Goal: Transaction & Acquisition: Download file/media

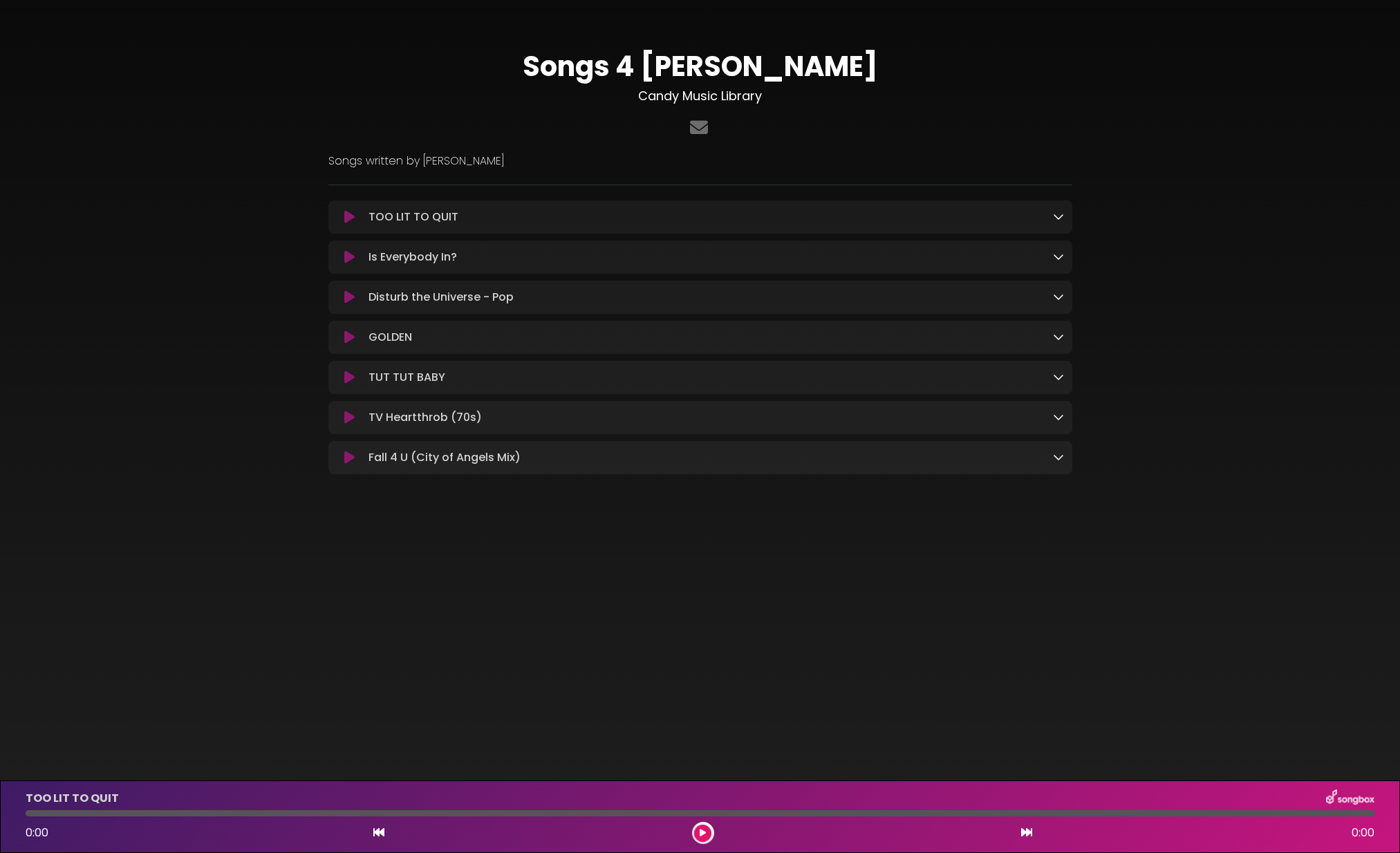
click at [347, 219] on icon at bounding box center [349, 217] width 10 height 14
click at [350, 218] on icon at bounding box center [349, 217] width 10 height 14
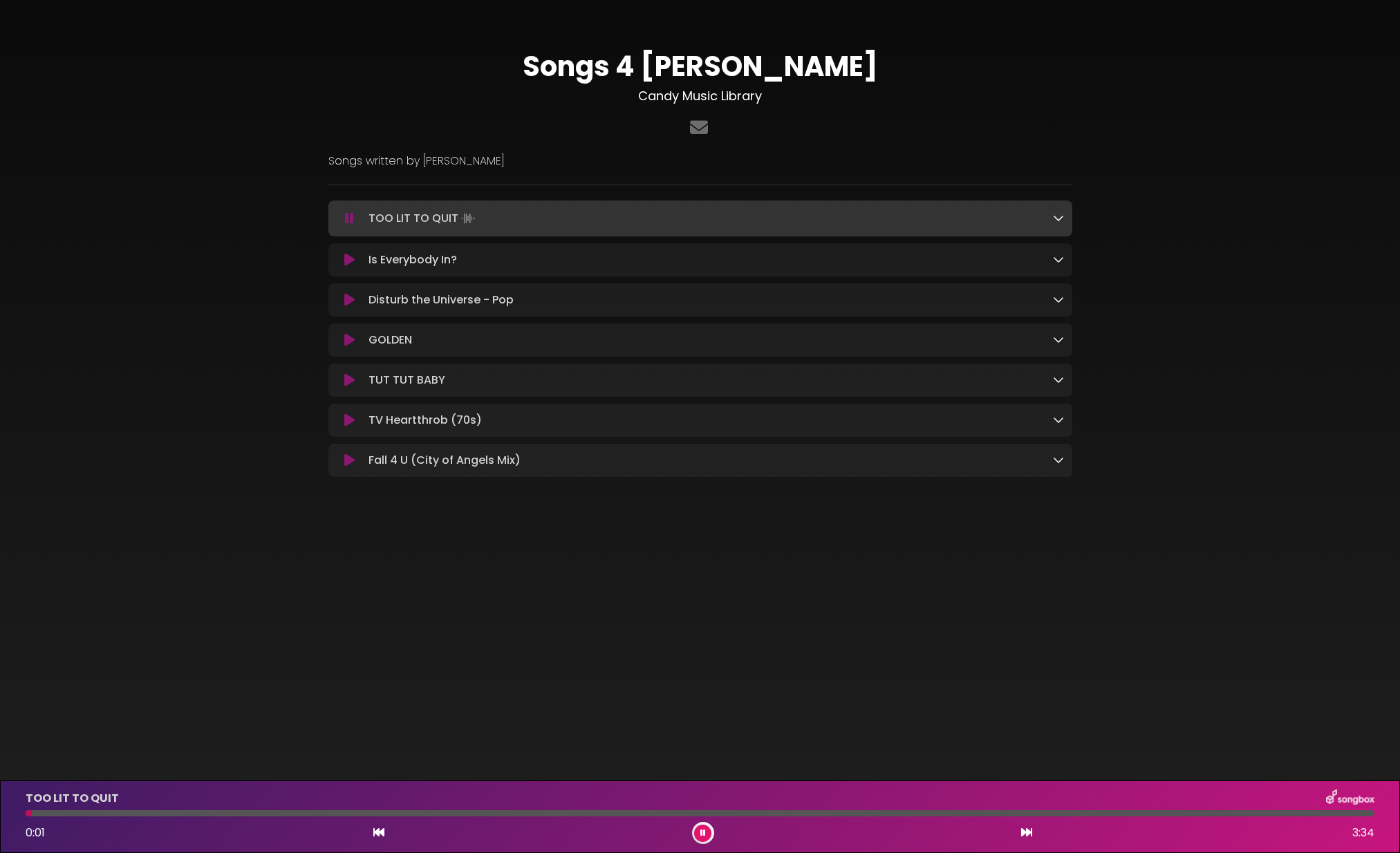
click at [1060, 217] on icon at bounding box center [1058, 218] width 11 height 11
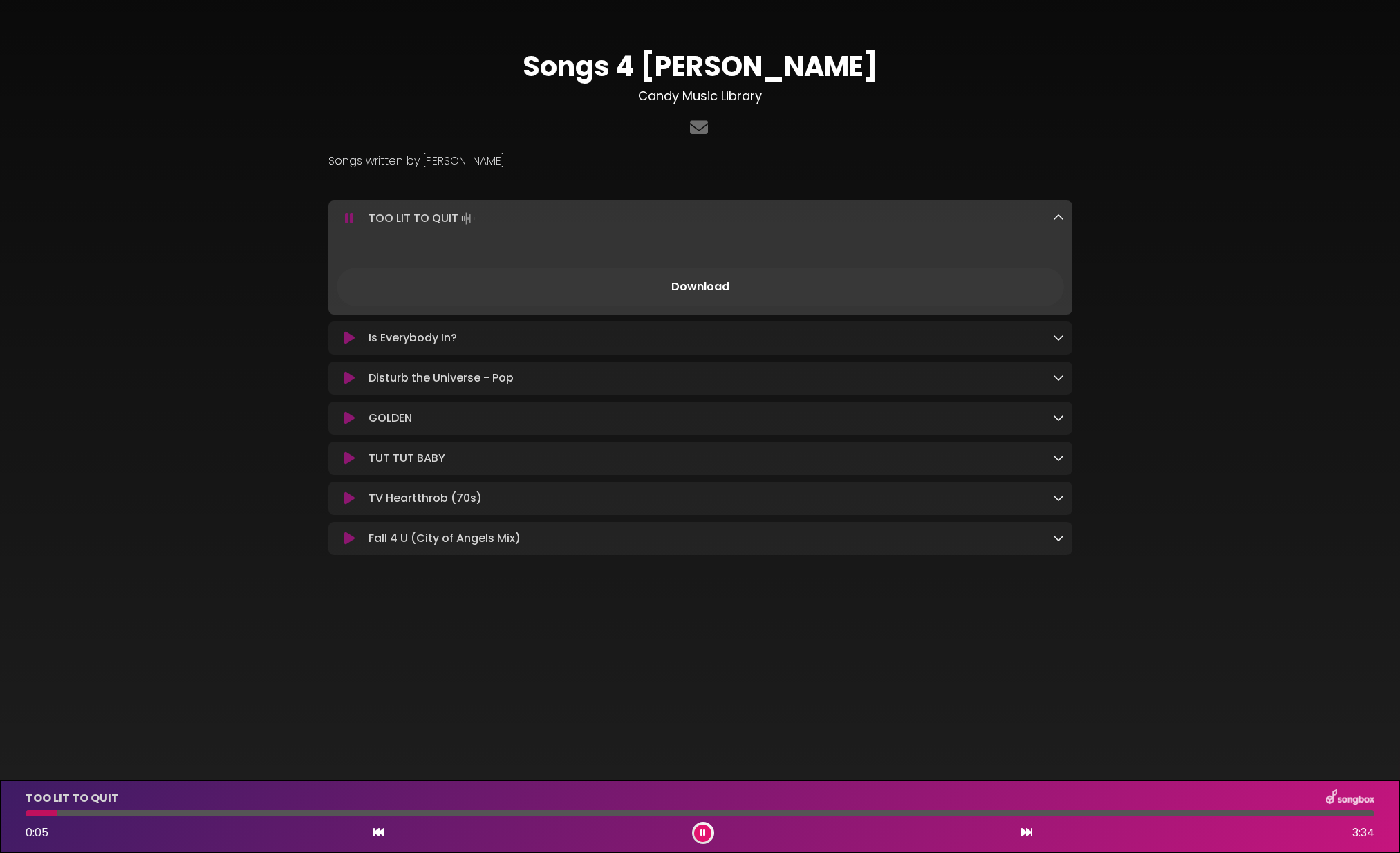
click at [707, 287] on link "Download" at bounding box center [700, 286] width 727 height 39
click at [349, 337] on icon at bounding box center [349, 338] width 10 height 14
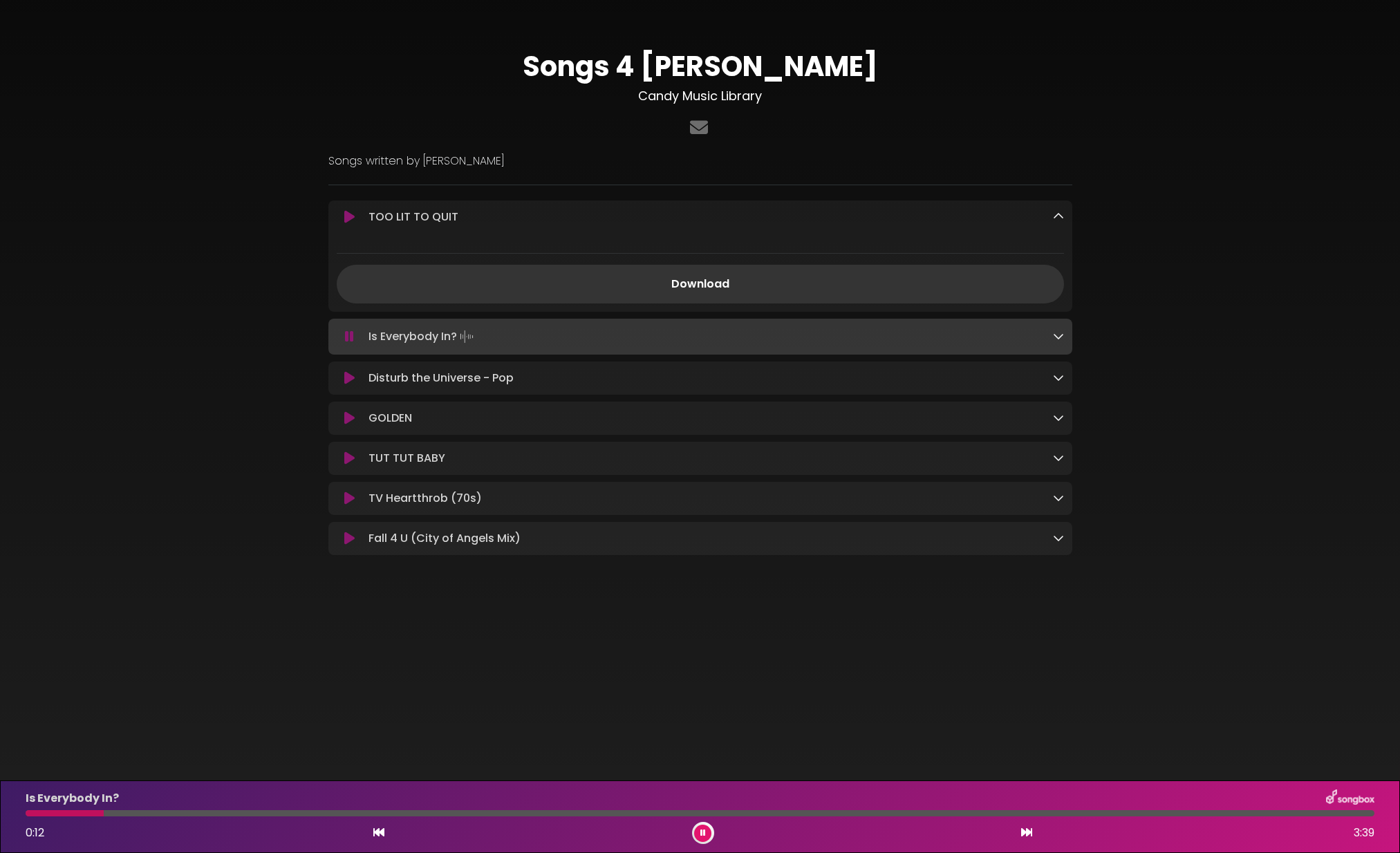
click at [1055, 338] on icon at bounding box center [1058, 336] width 11 height 11
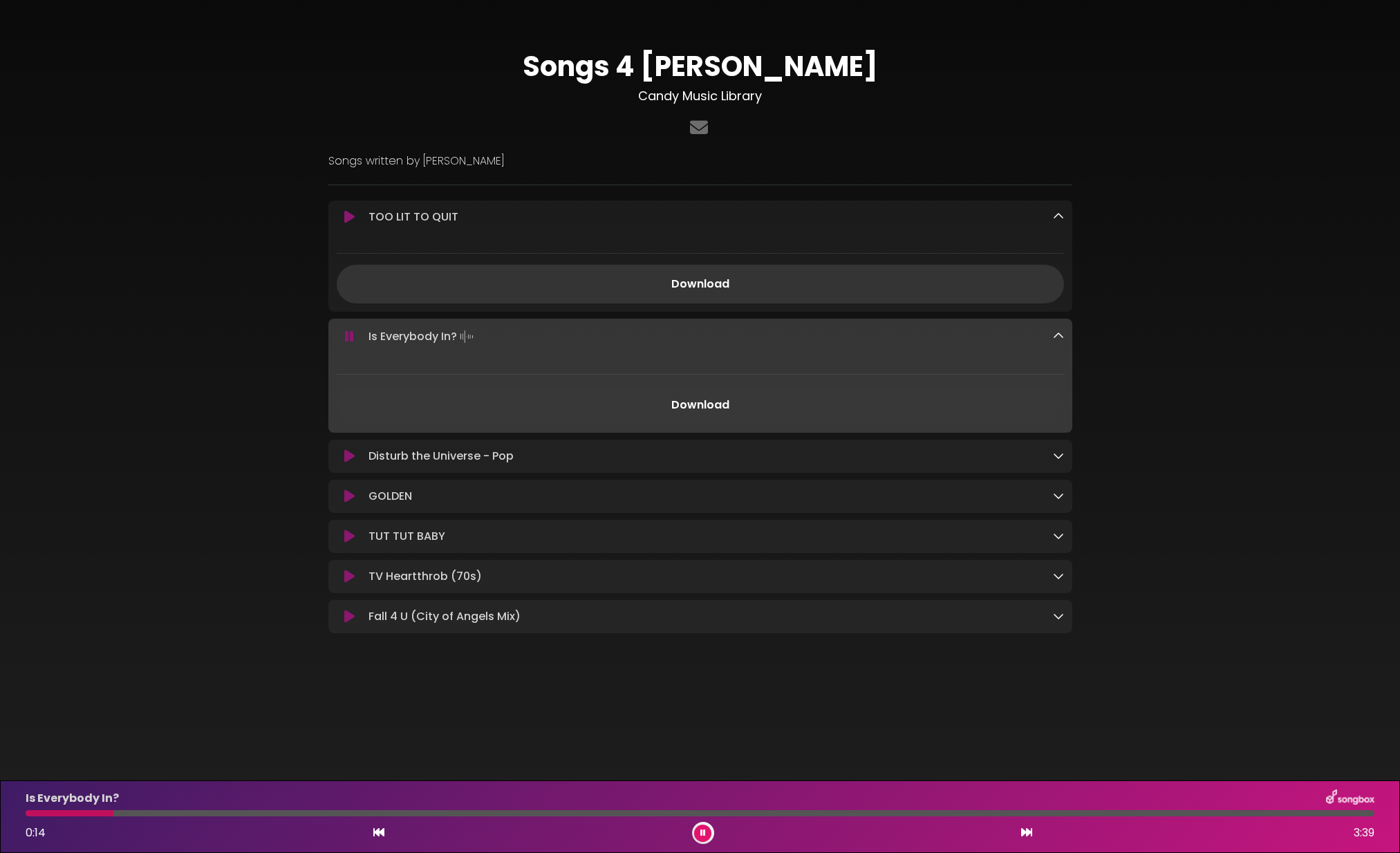
click at [700, 410] on link "Download" at bounding box center [700, 405] width 727 height 39
click at [552, 464] on div "Disturb the Universe - Pop Loading Track..." at bounding box center [712, 456] width 700 height 17
click at [344, 458] on icon at bounding box center [349, 456] width 10 height 14
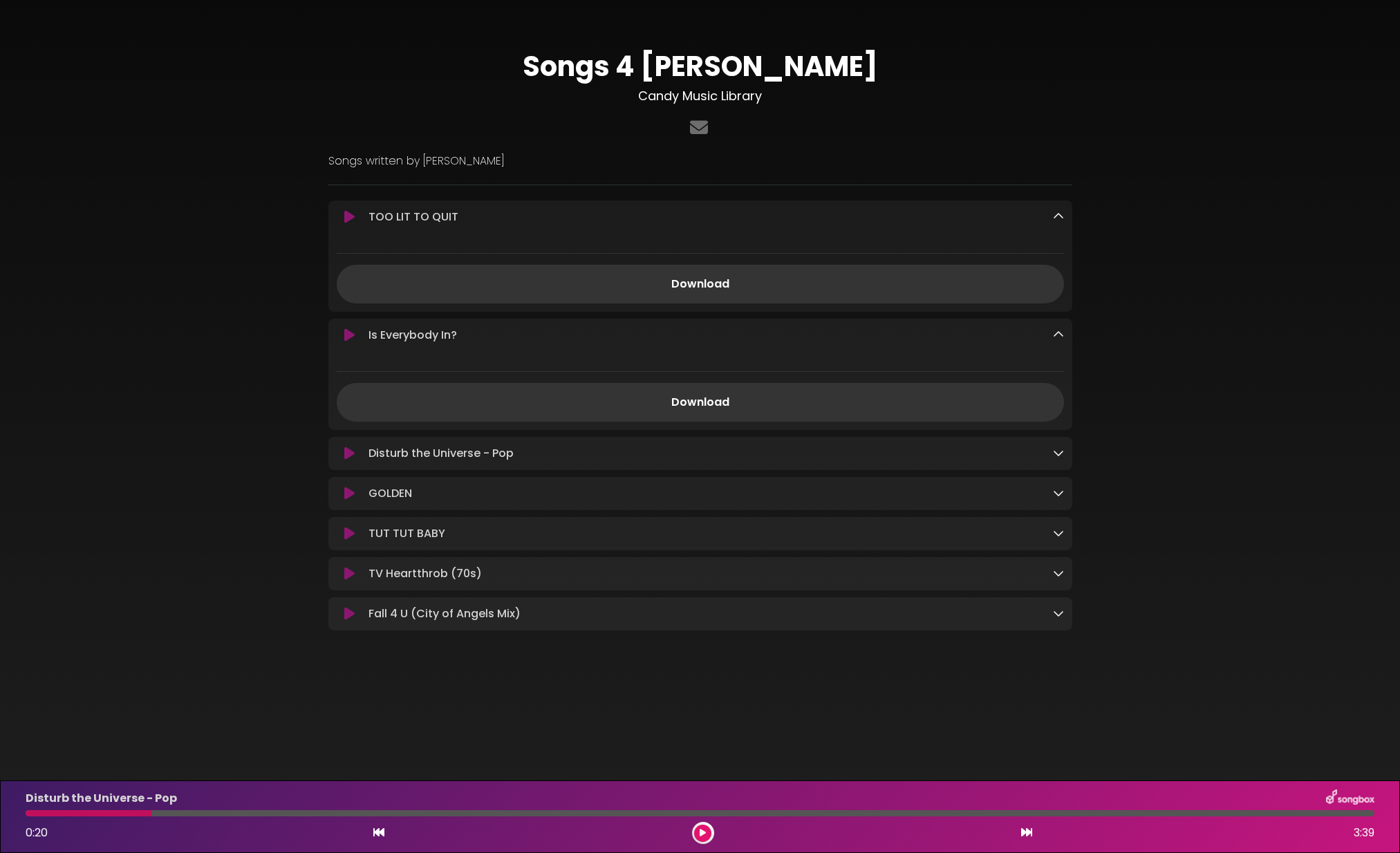
click at [351, 453] on icon at bounding box center [349, 454] width 10 height 14
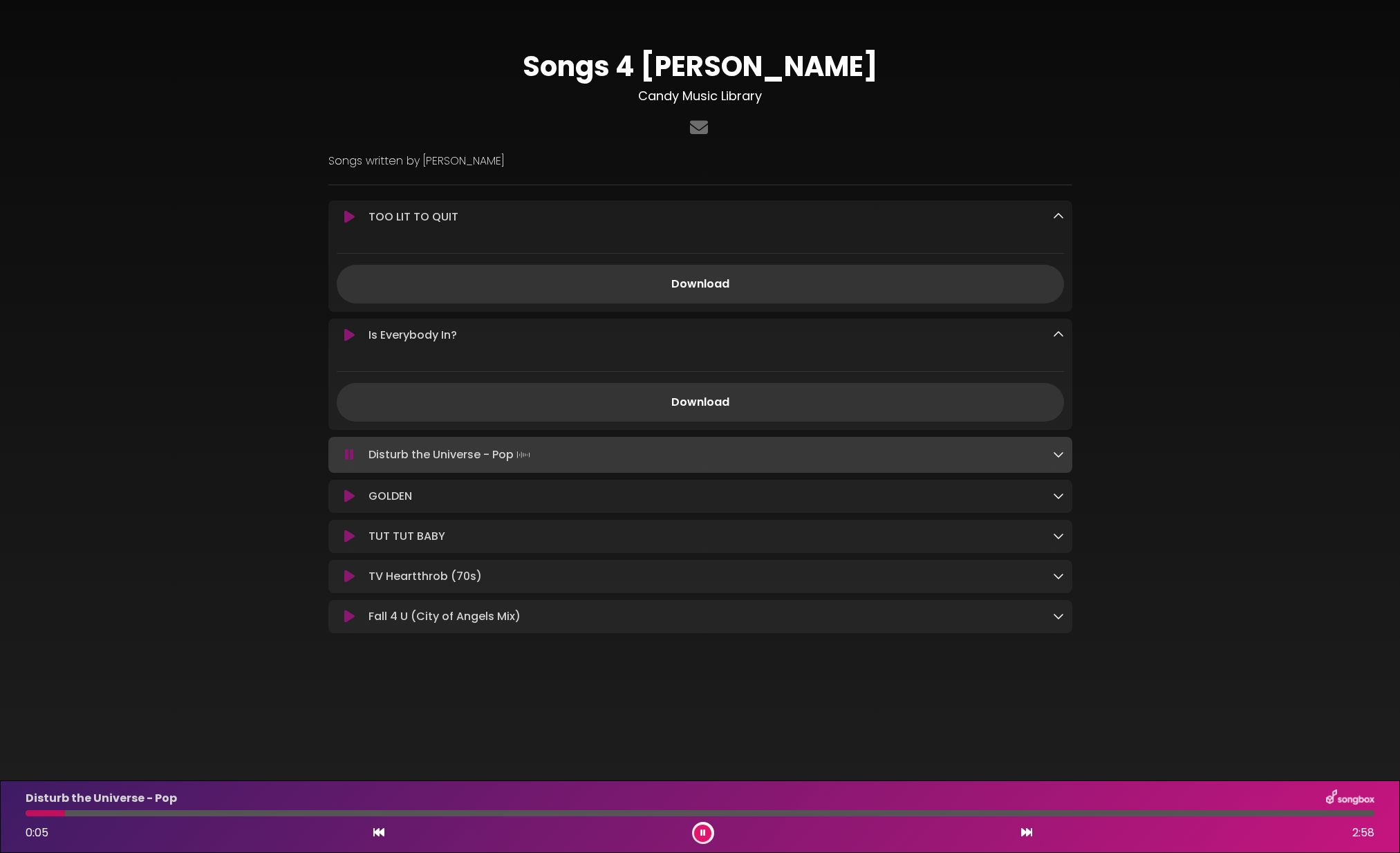
click at [349, 459] on icon at bounding box center [350, 455] width 9 height 14
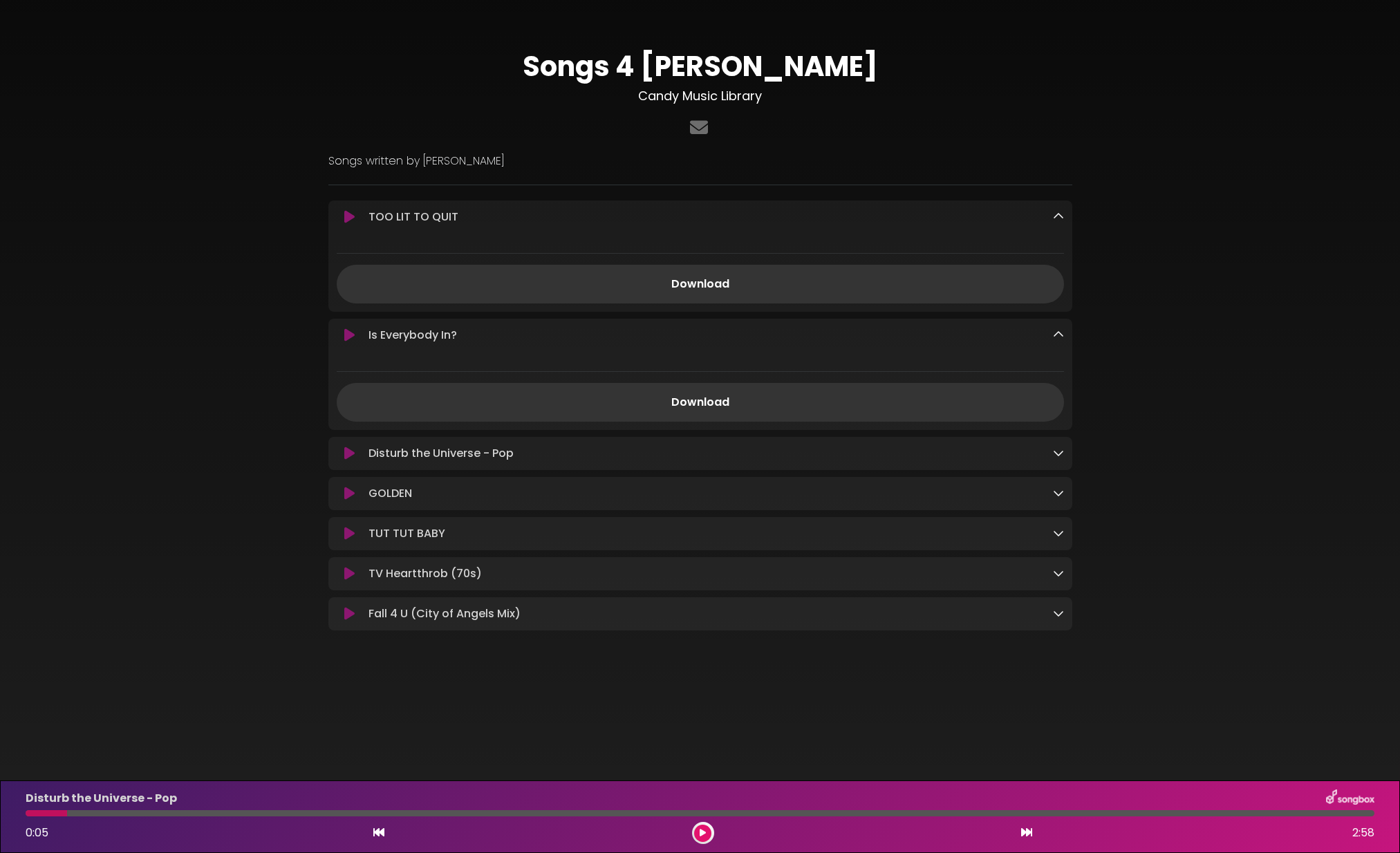
click at [349, 459] on icon at bounding box center [349, 454] width 10 height 14
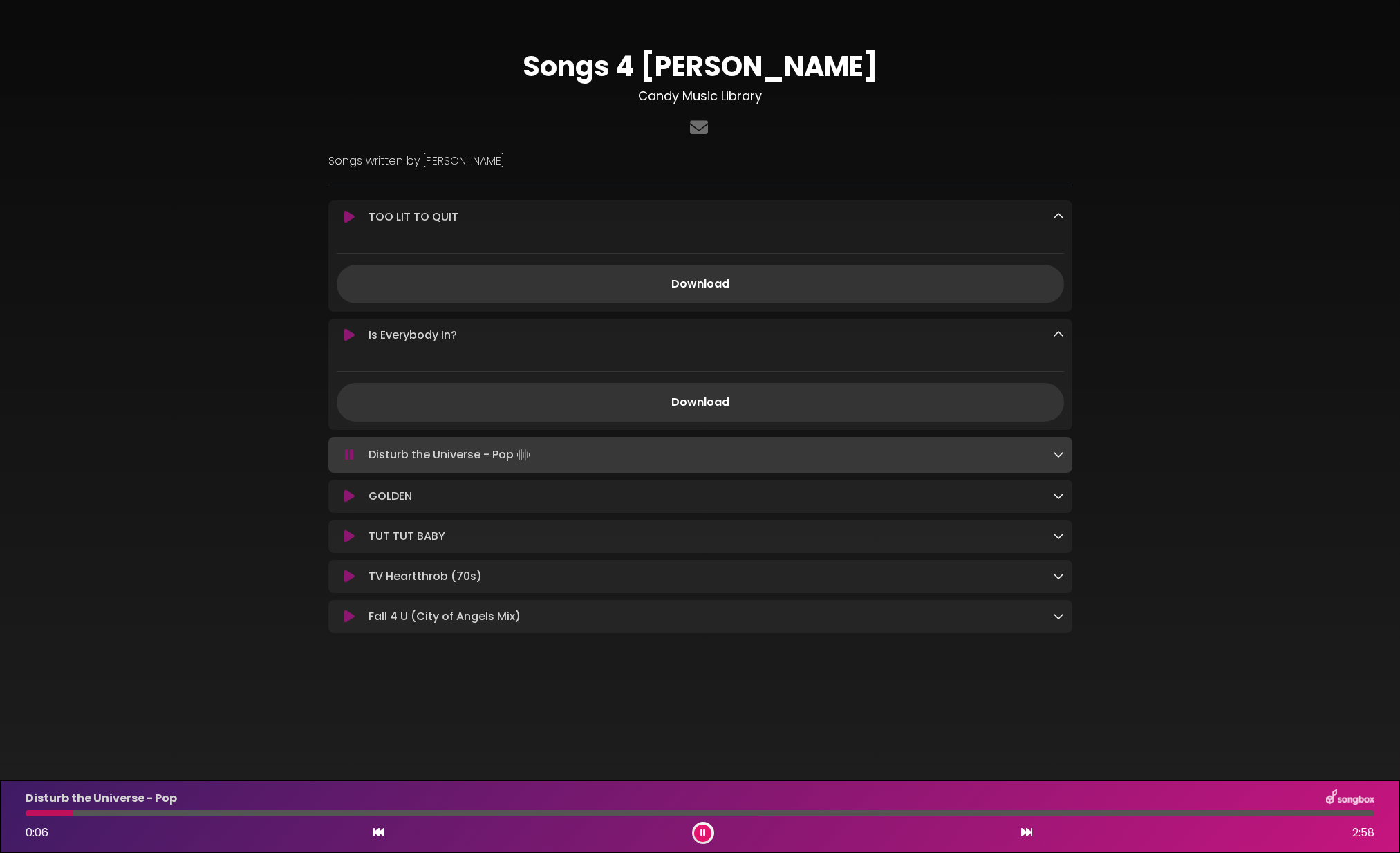
click at [530, 447] on img at bounding box center [523, 455] width 19 height 19
click at [1058, 455] on icon at bounding box center [1058, 455] width 11 height 11
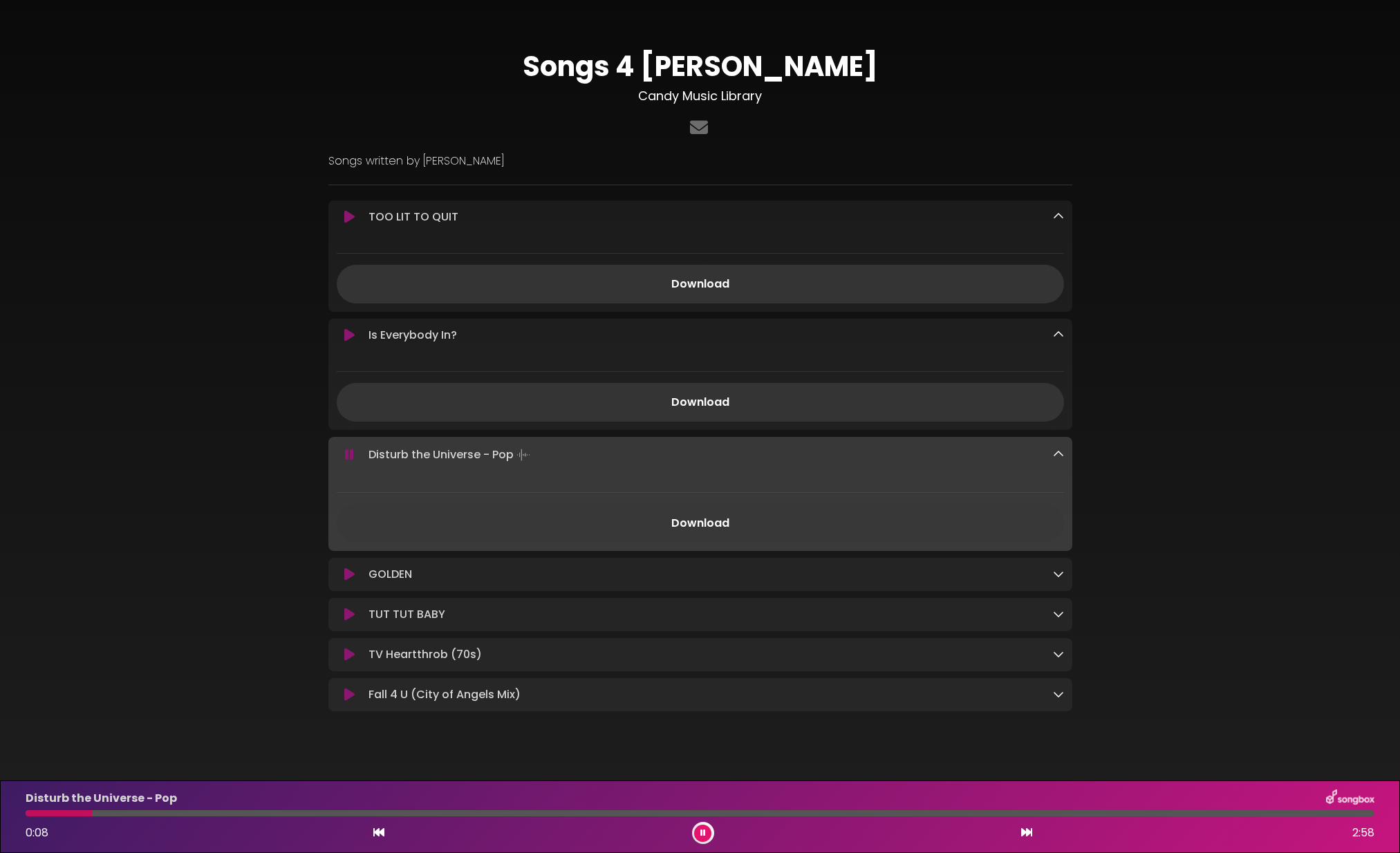
click at [703, 524] on link "Download" at bounding box center [700, 523] width 727 height 39
click at [1055, 218] on icon at bounding box center [1058, 217] width 11 height 11
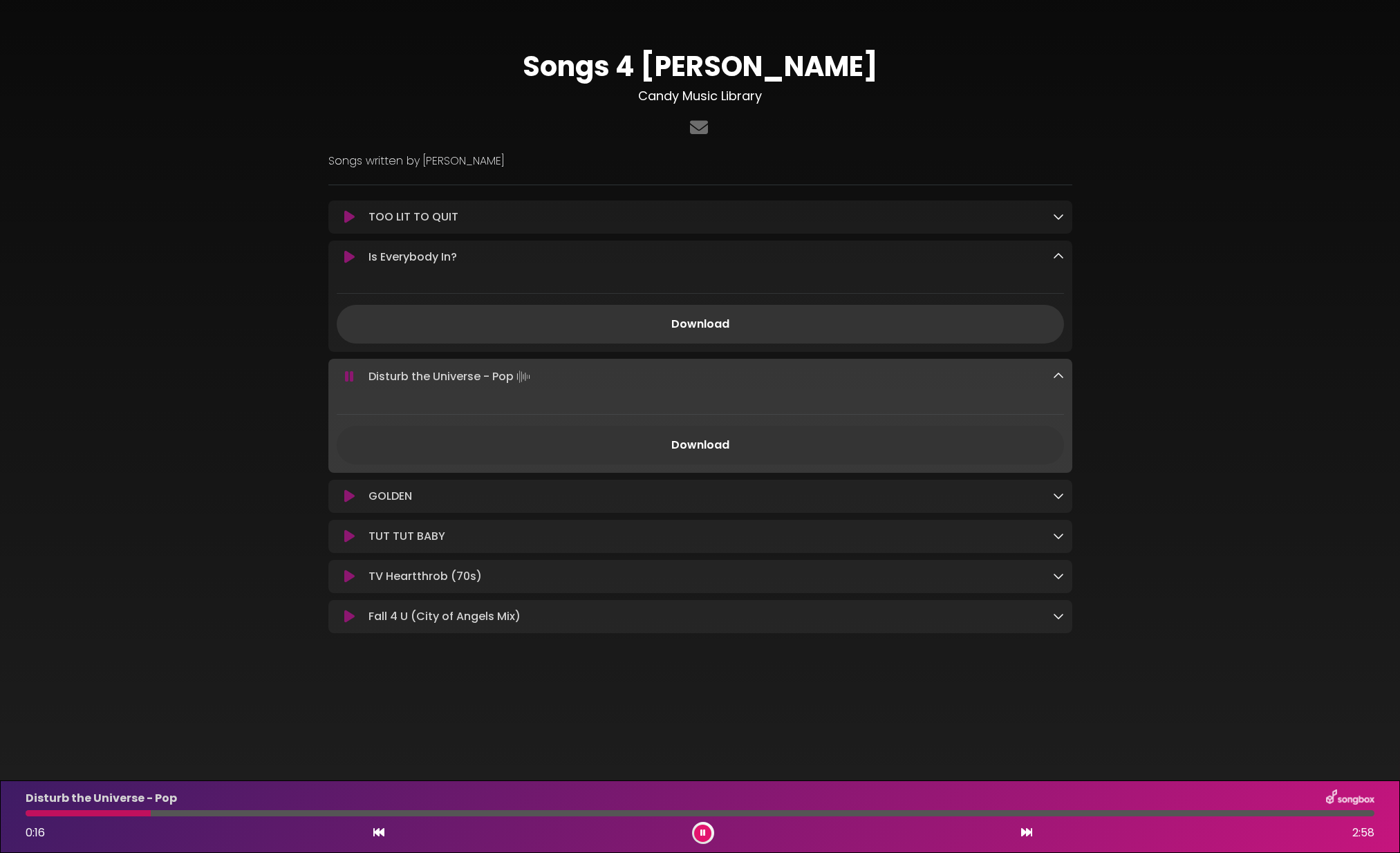
click at [1056, 259] on icon at bounding box center [1058, 256] width 11 height 11
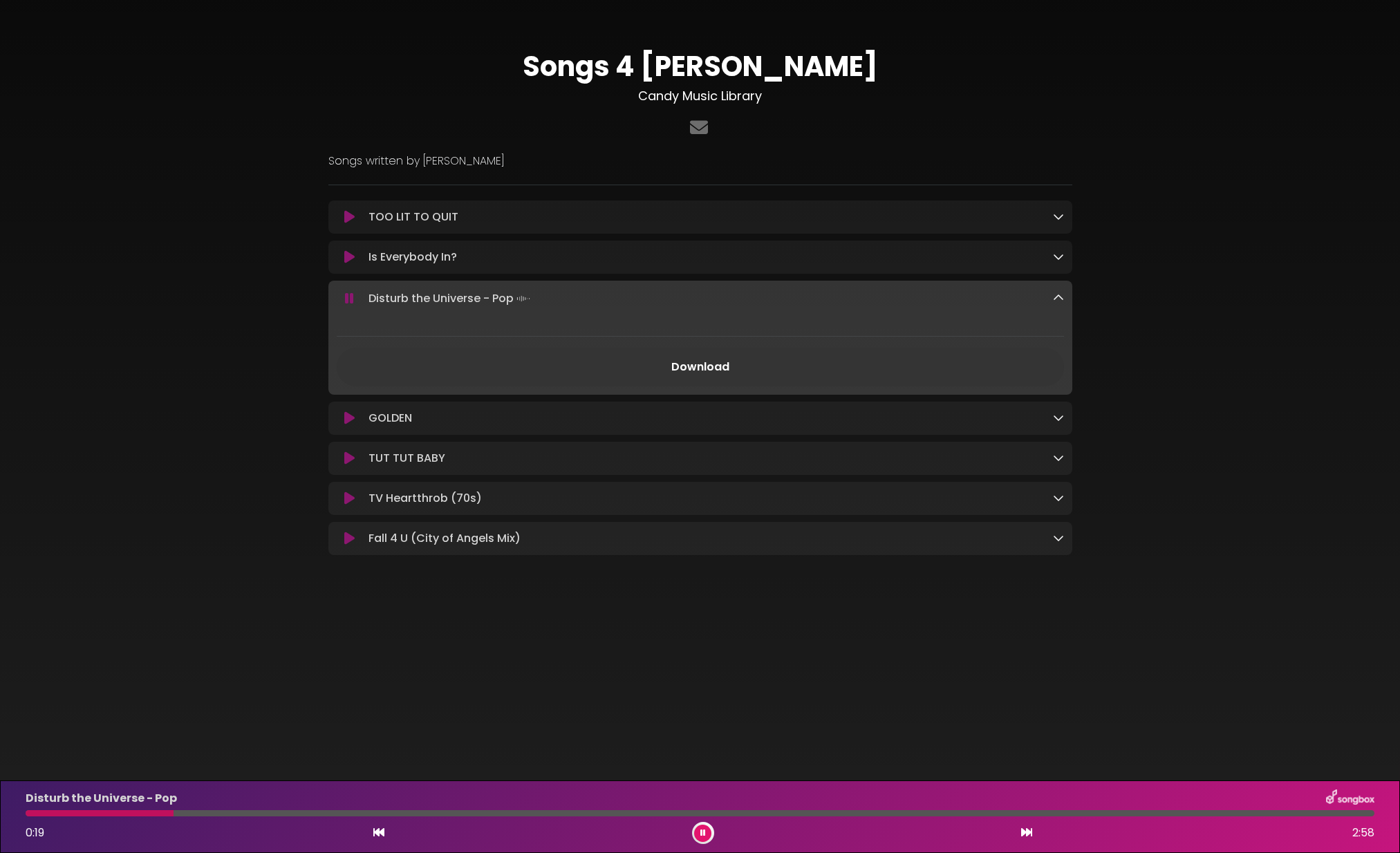
click at [1060, 298] on icon at bounding box center [1058, 298] width 11 height 11
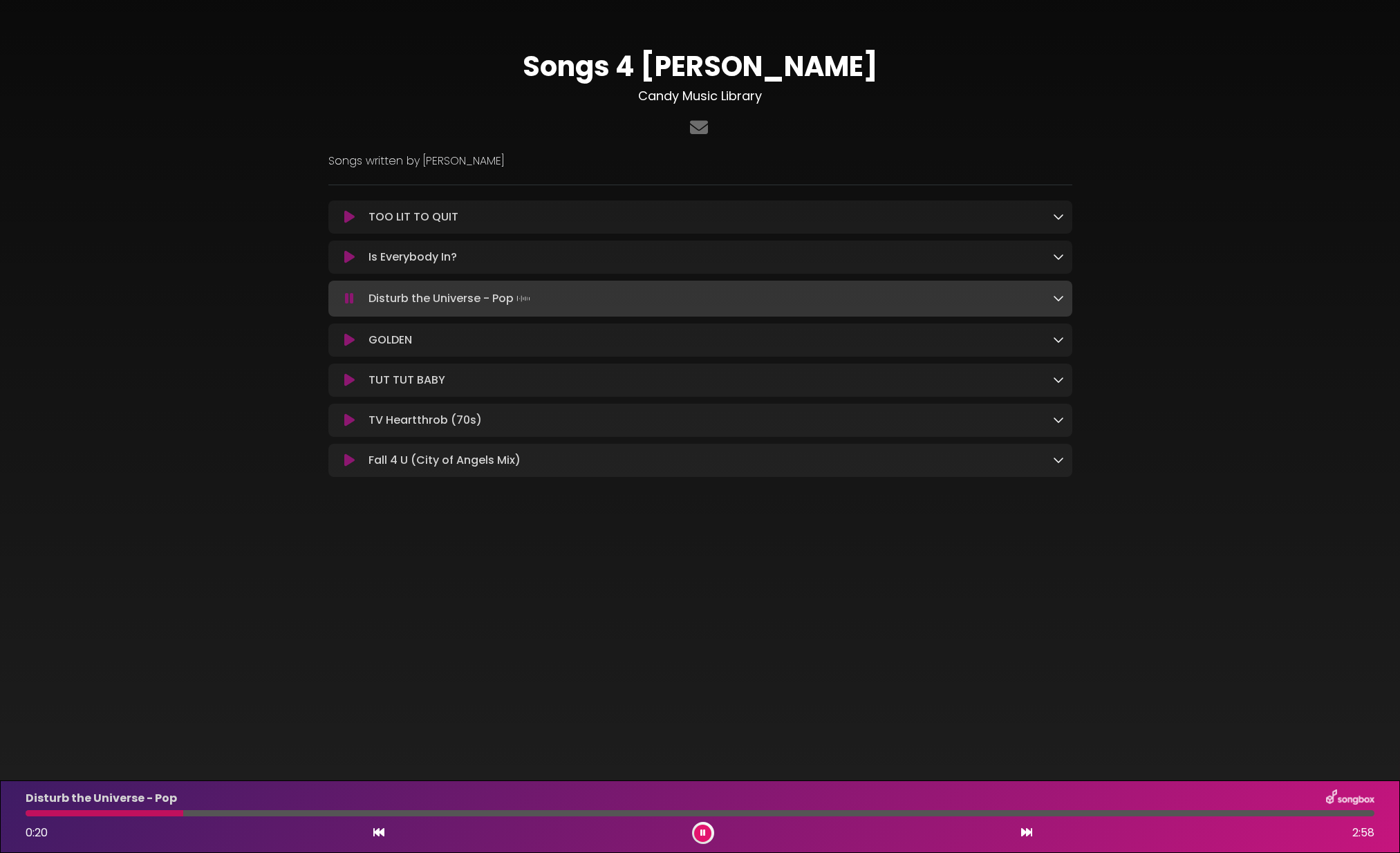
click at [1057, 341] on icon at bounding box center [1058, 340] width 11 height 11
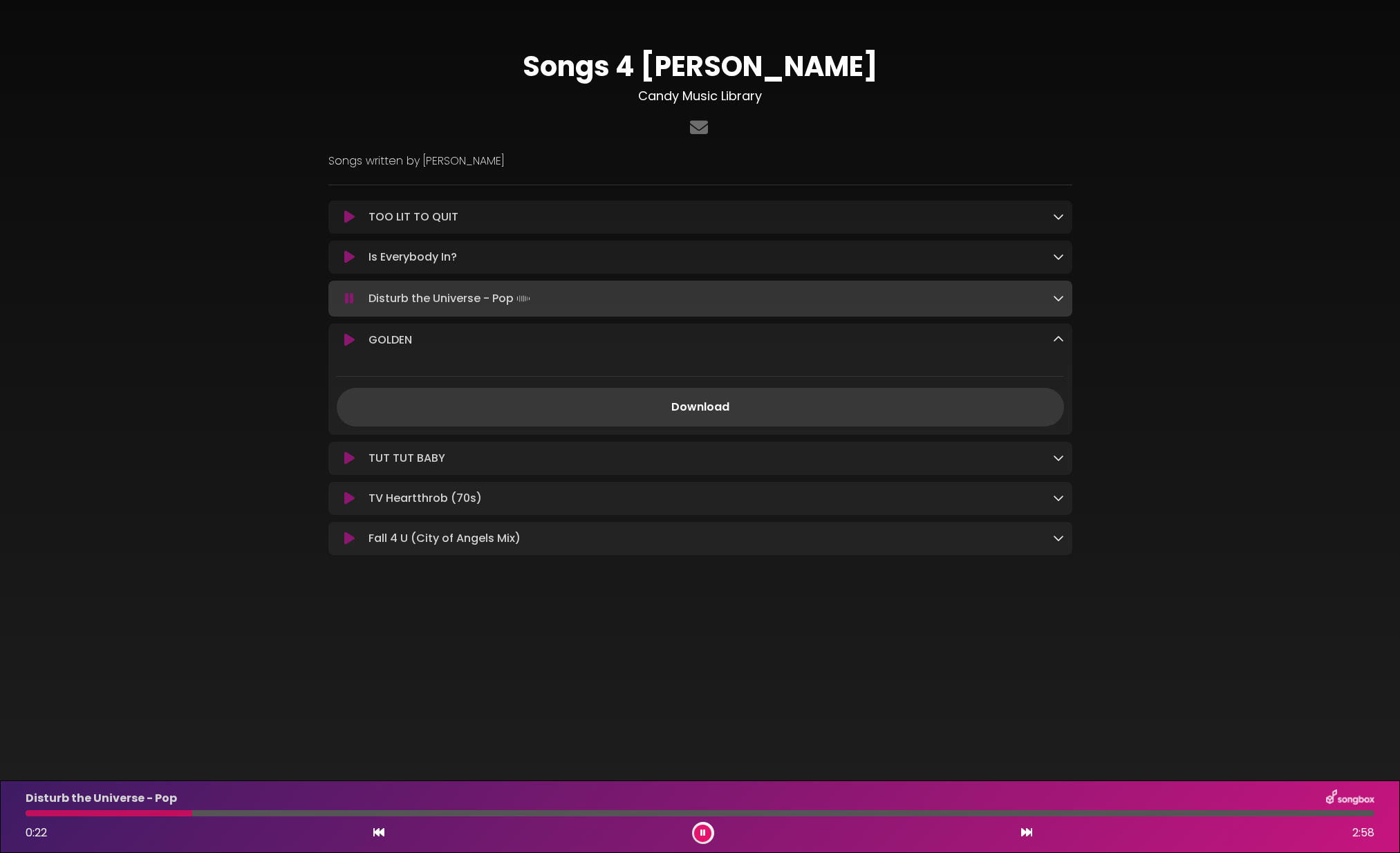
click at [762, 410] on link "Download" at bounding box center [700, 408] width 727 height 39
click at [1060, 339] on icon at bounding box center [1058, 340] width 11 height 11
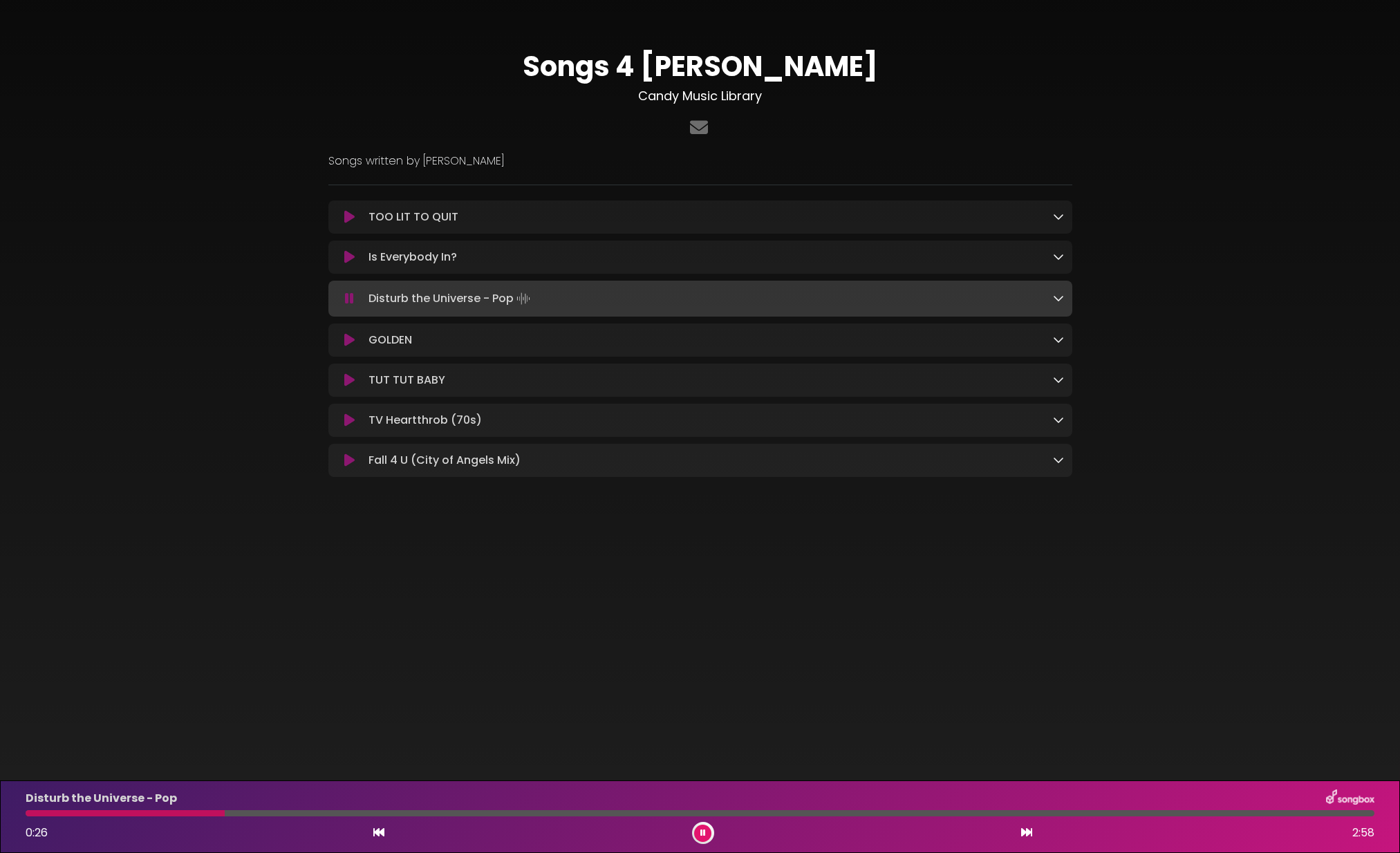
click at [1060, 385] on icon at bounding box center [1058, 379] width 11 height 11
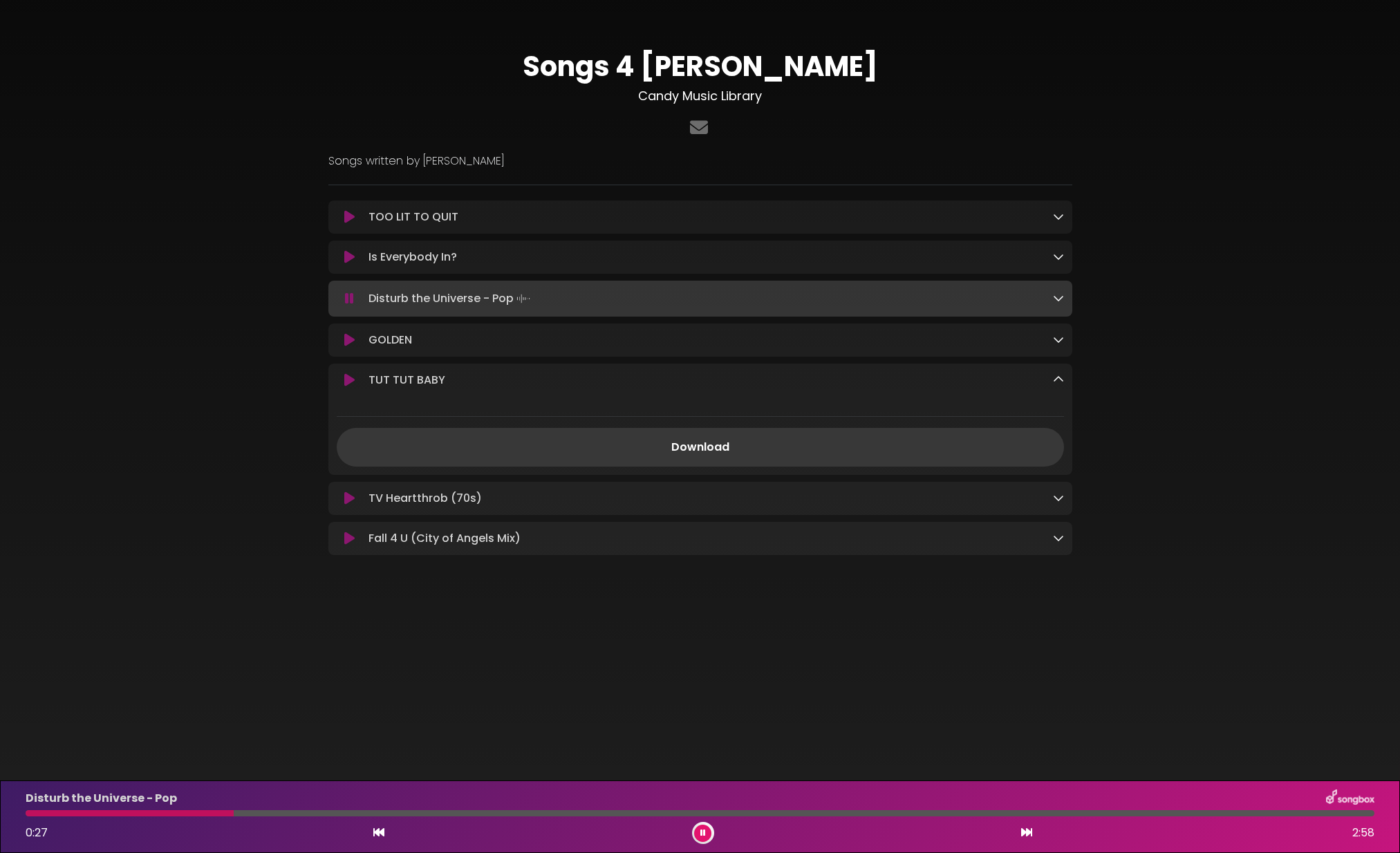
click at [702, 448] on link "Download" at bounding box center [700, 447] width 727 height 39
click at [1059, 381] on icon at bounding box center [1058, 379] width 11 height 11
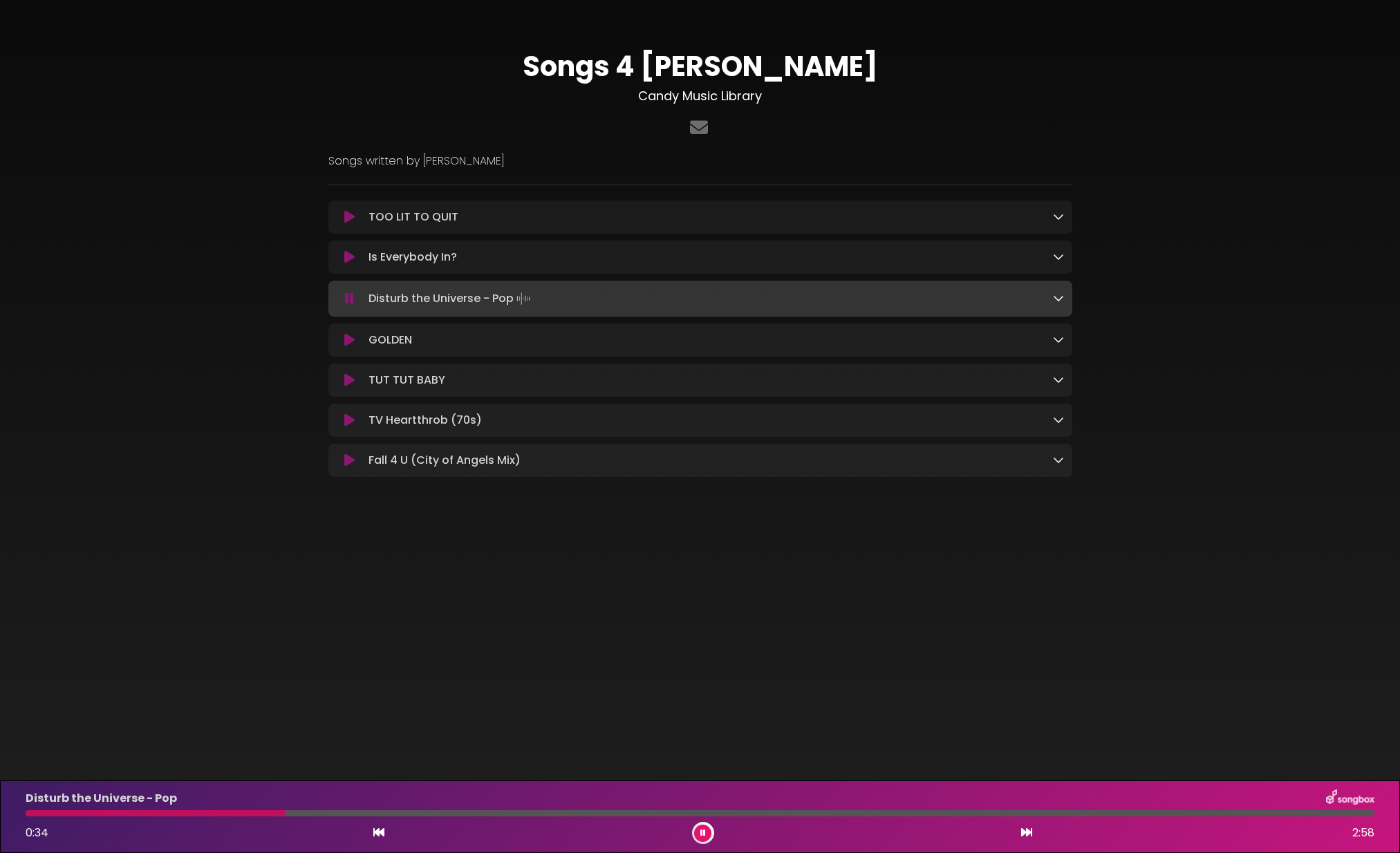
click at [1058, 421] on icon at bounding box center [1058, 420] width 11 height 11
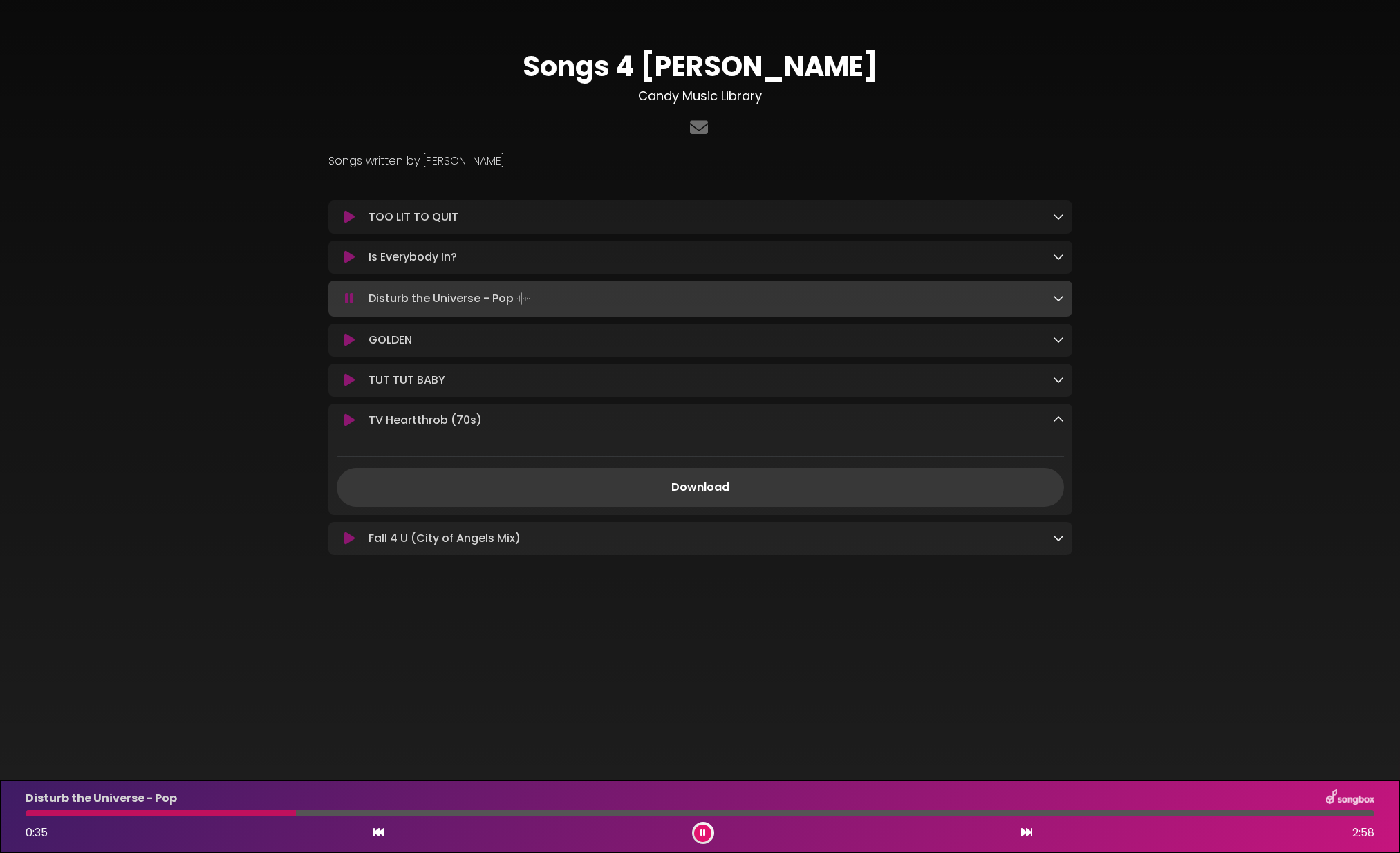
click at [735, 488] on link "Download" at bounding box center [700, 488] width 727 height 39
click at [1060, 422] on icon at bounding box center [1058, 420] width 11 height 11
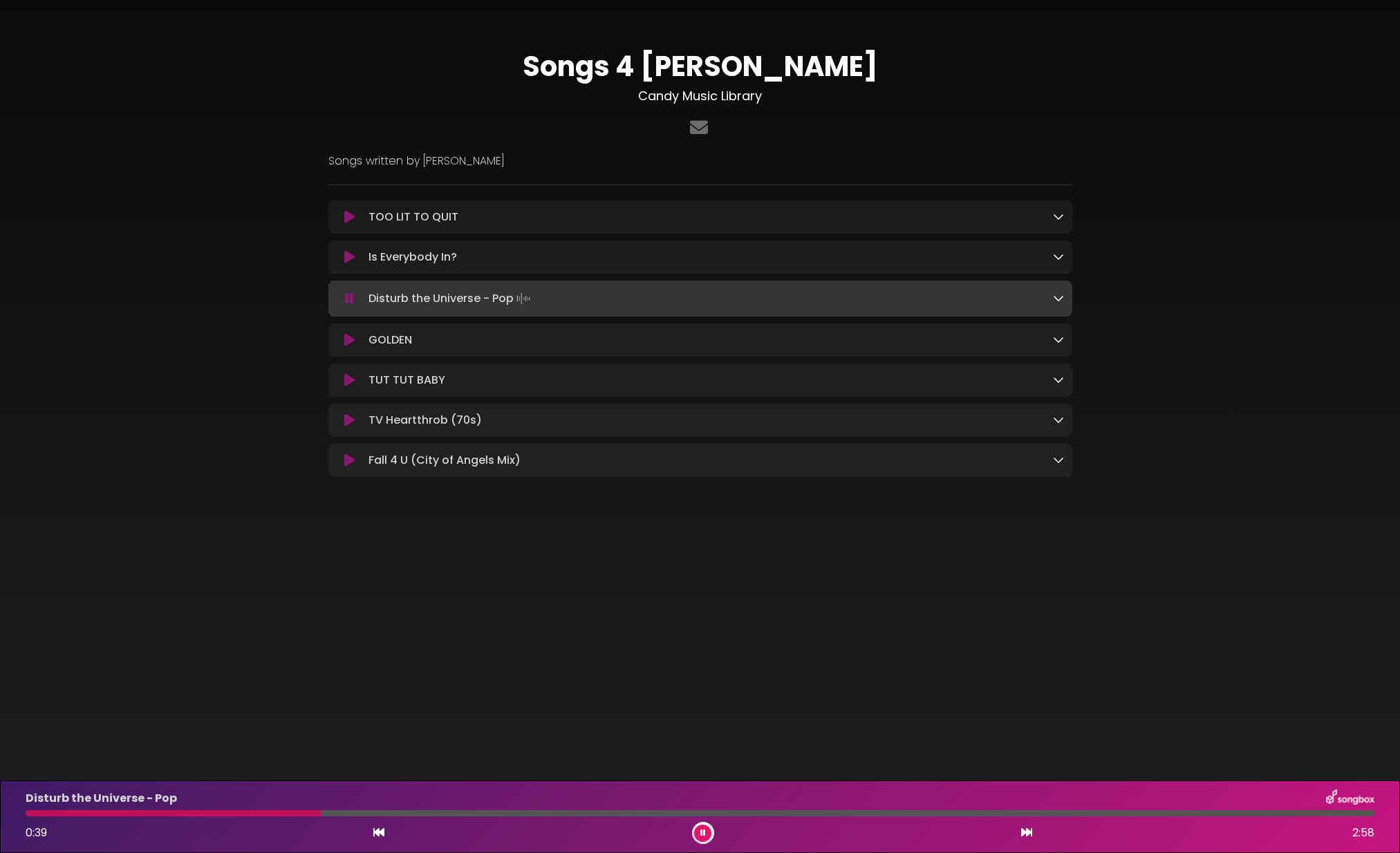
click at [1058, 464] on icon at bounding box center [1058, 460] width 11 height 11
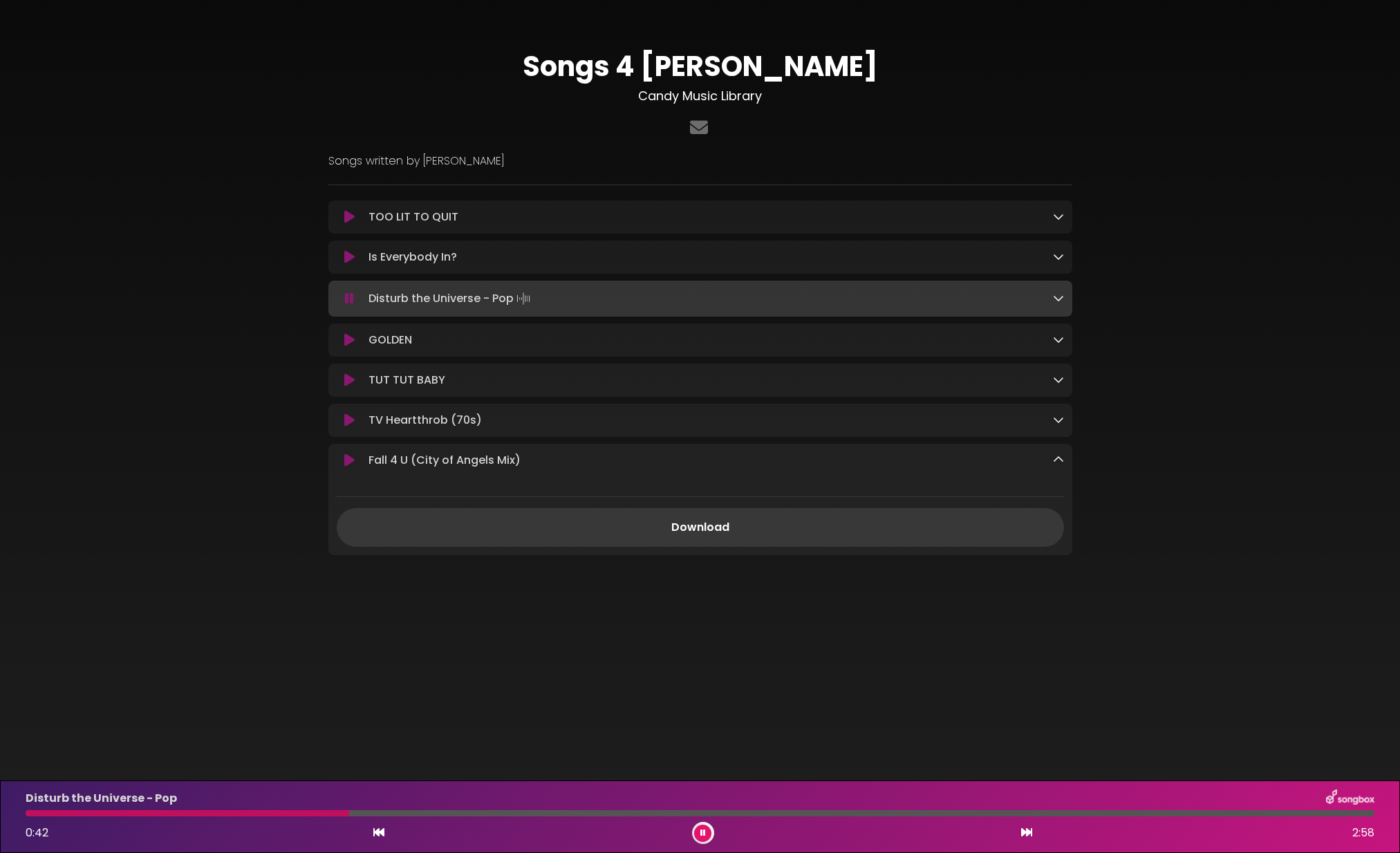
click at [704, 532] on link "Download" at bounding box center [700, 528] width 727 height 39
click at [349, 299] on icon at bounding box center [350, 298] width 9 height 14
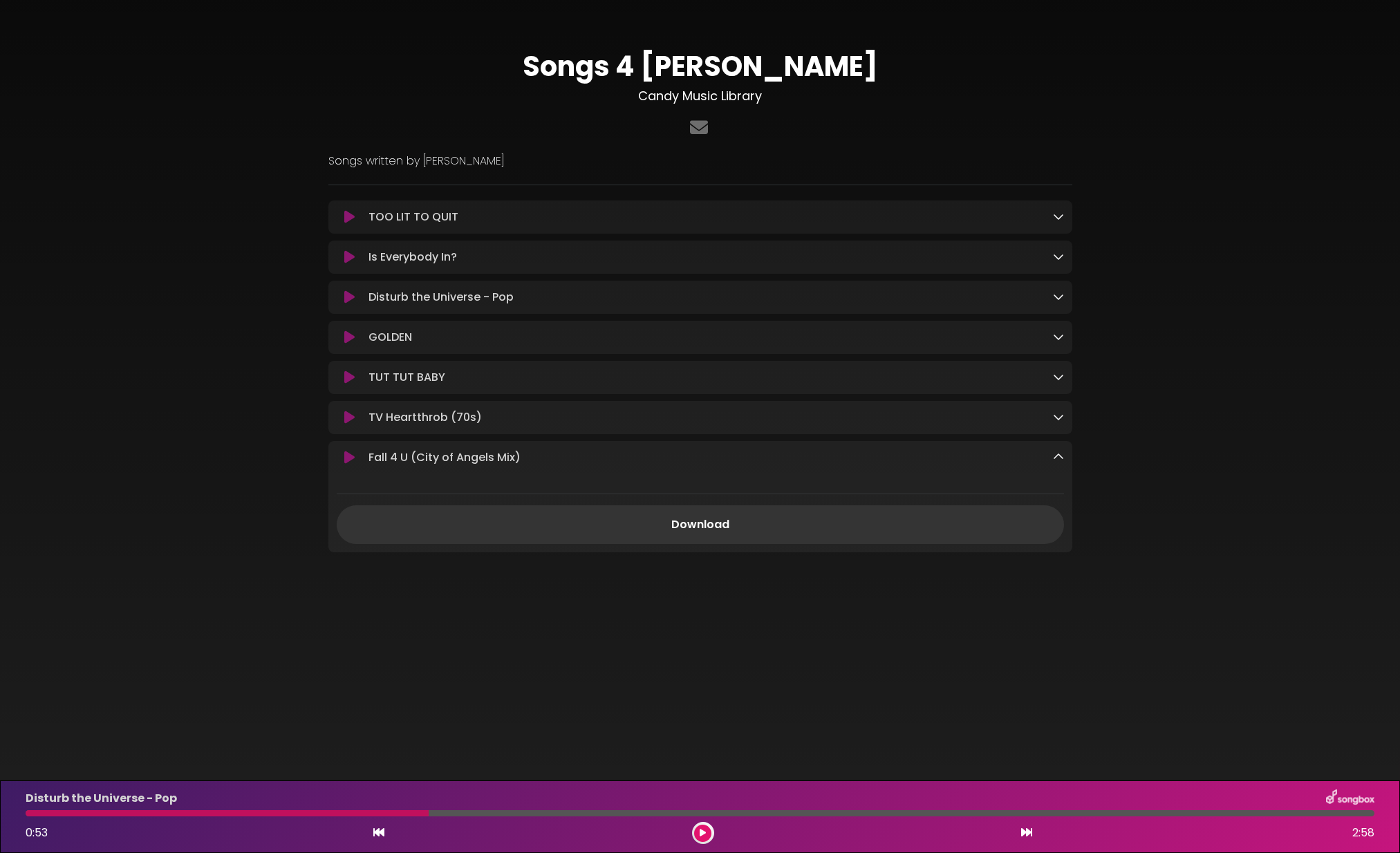
click at [1058, 461] on icon at bounding box center [1058, 457] width 11 height 11
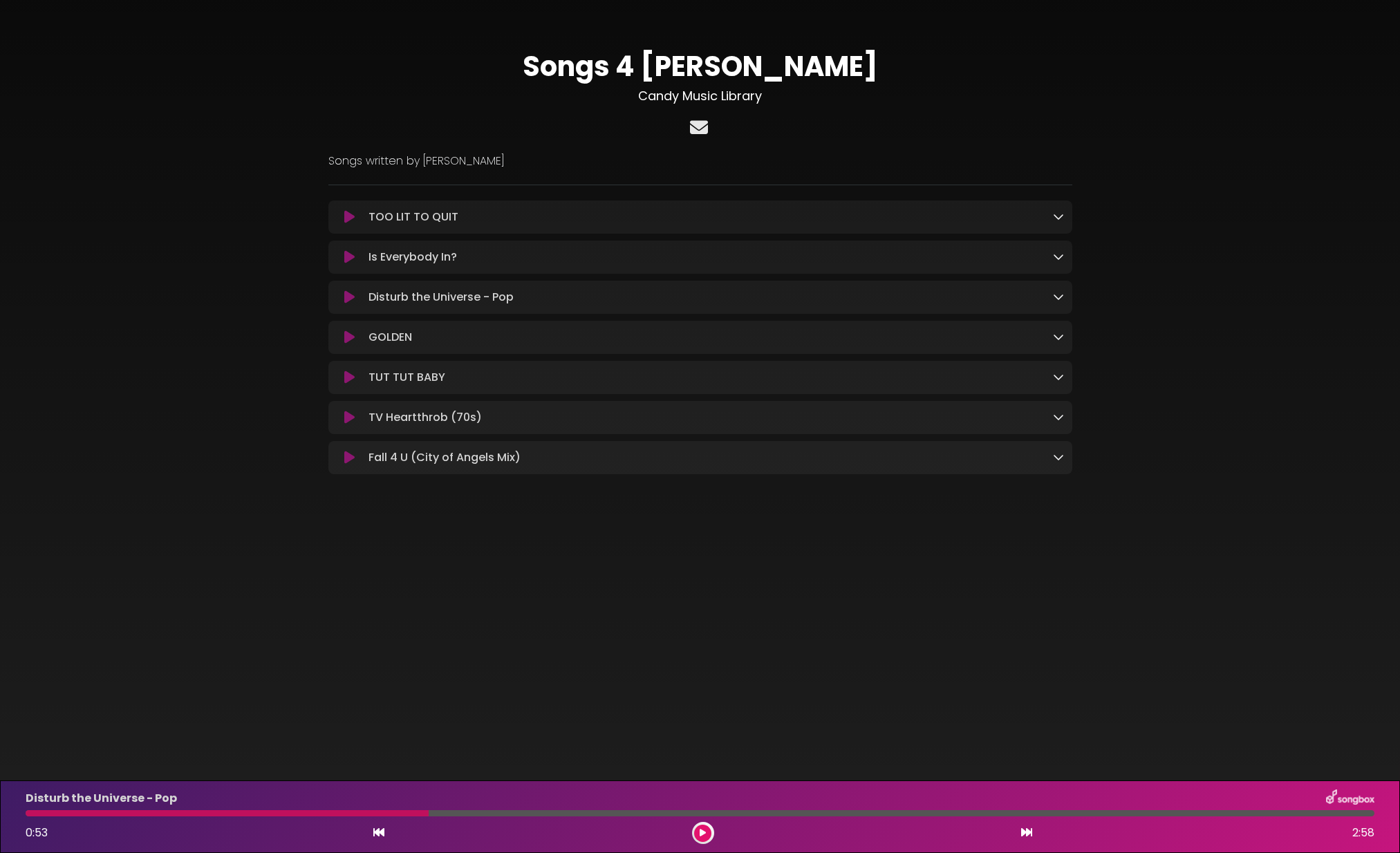
click at [701, 129] on icon at bounding box center [700, 128] width 24 height 18
click at [1355, 799] on img at bounding box center [1350, 799] width 49 height 18
